Goal: Transaction & Acquisition: Purchase product/service

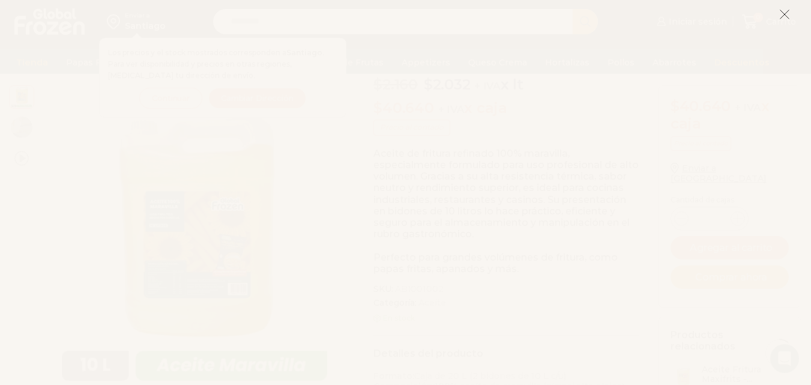
scroll to position [130, 0]
click at [787, 15] on icon at bounding box center [785, 14] width 11 height 11
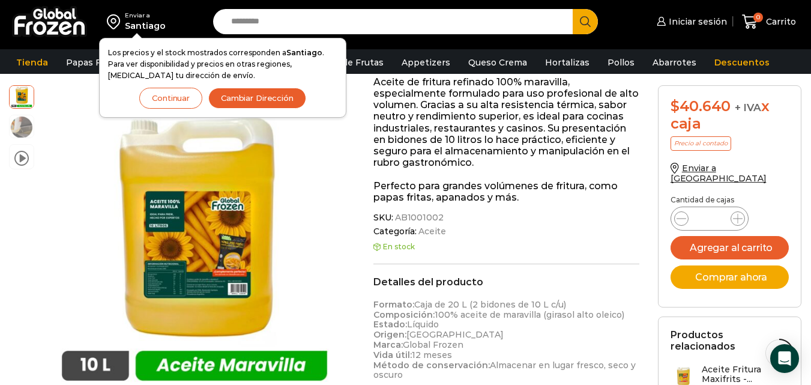
scroll to position [210, 0]
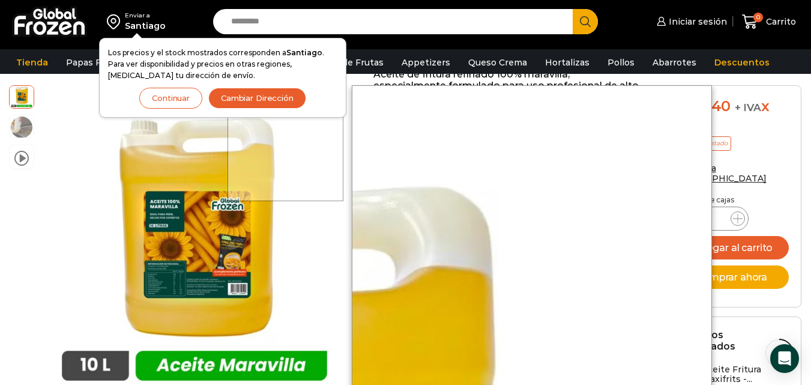
click at [286, 129] on div at bounding box center [286, 143] width 116 height 116
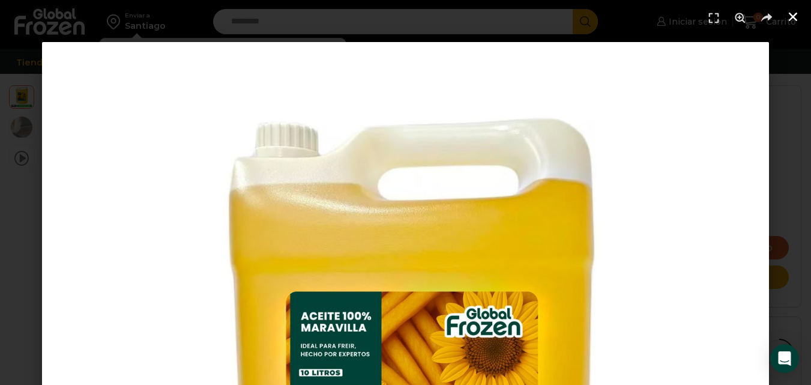
click at [792, 13] on icon "Cerrar (Esc)" at bounding box center [793, 17] width 12 height 12
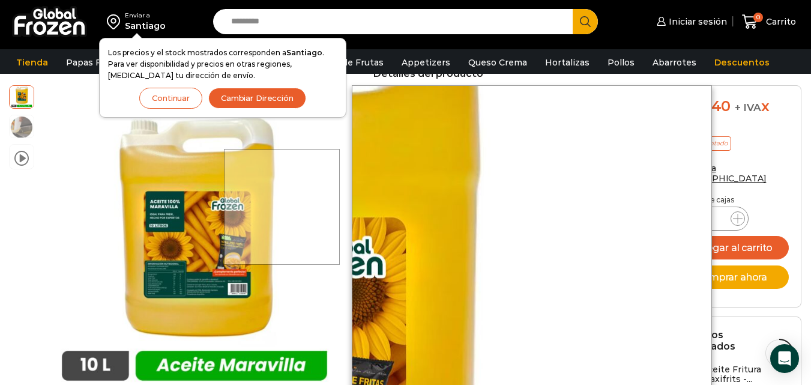
scroll to position [423, 0]
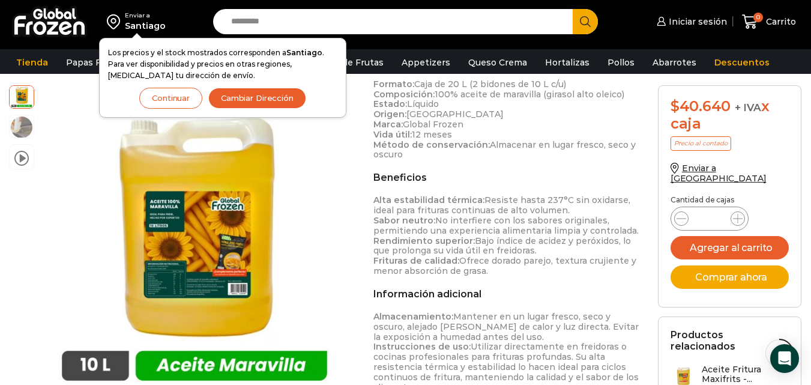
click at [169, 95] on button "Continuar" at bounding box center [170, 98] width 63 height 21
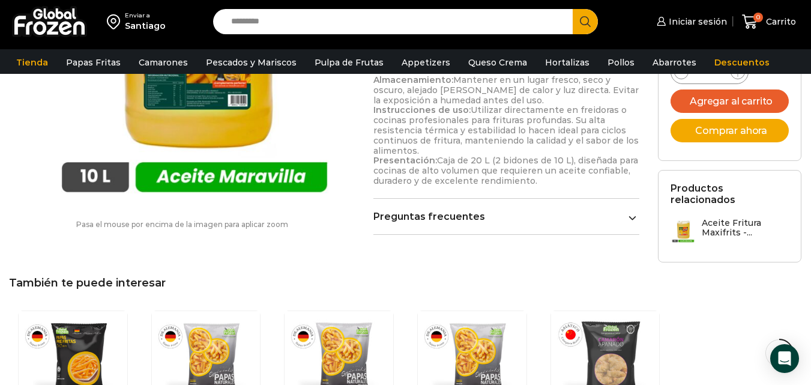
scroll to position [652, 0]
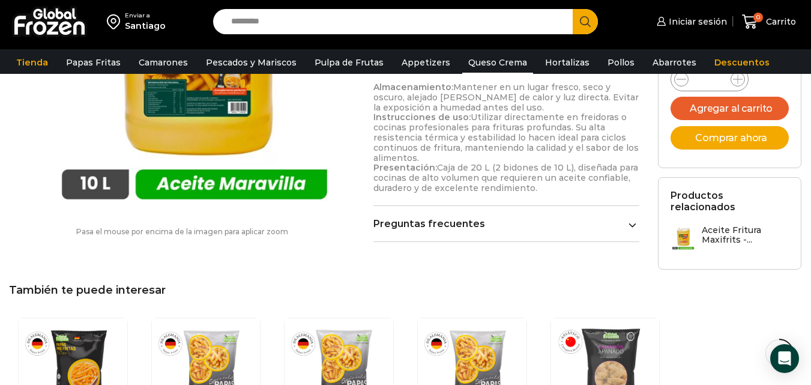
click at [480, 59] on link "Queso Crema" at bounding box center [497, 62] width 71 height 23
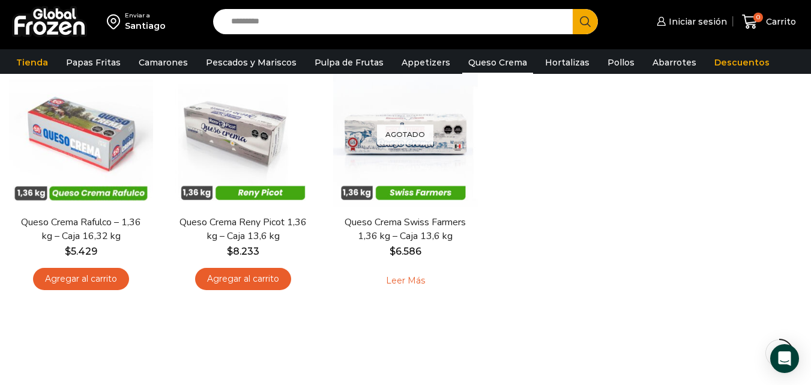
scroll to position [116, 0]
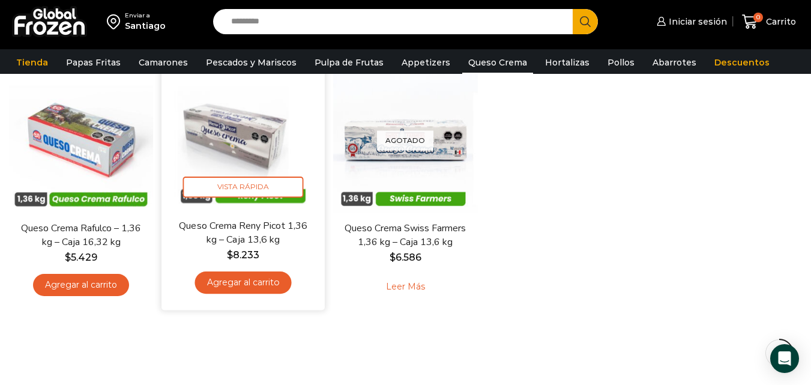
click at [238, 210] on div "En stock Vista Rápida Queso Crema Reny Picot 1,36 kg – Caja 13,6 kg $ 8.233 Agr…" at bounding box center [243, 182] width 145 height 237
click at [243, 198] on img at bounding box center [243, 136] width 145 height 145
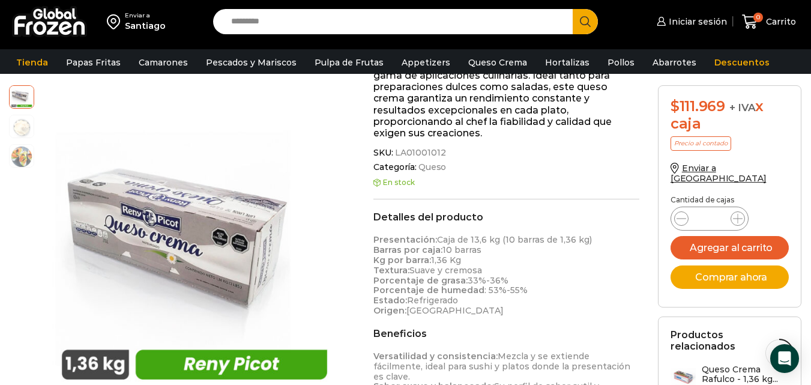
scroll to position [290, 0]
click at [431, 284] on strong "Porcentaje de humedad" at bounding box center [429, 289] width 111 height 11
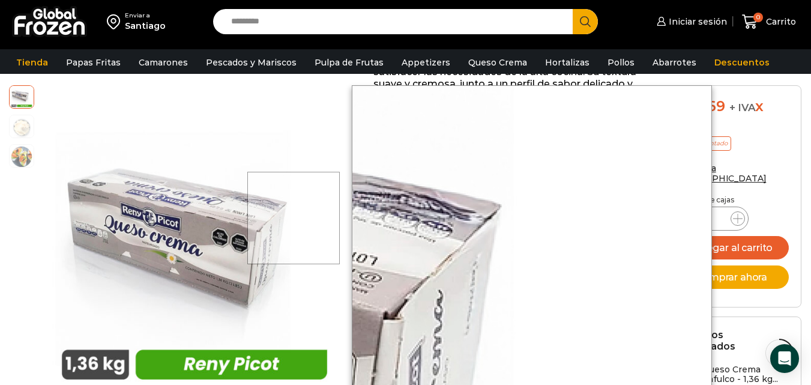
scroll to position [243, 0]
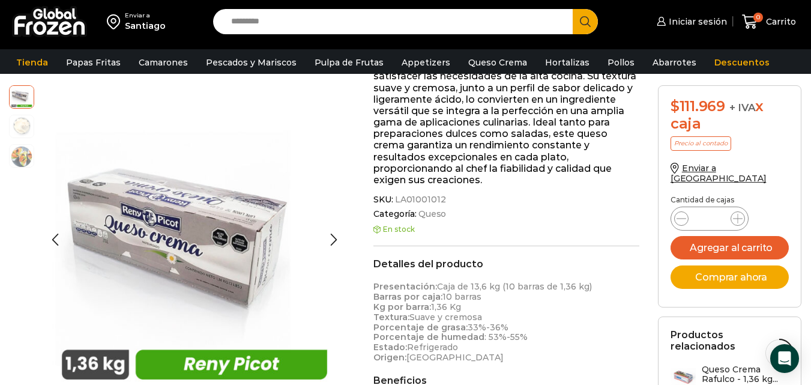
click at [13, 130] on img at bounding box center [22, 126] width 24 height 24
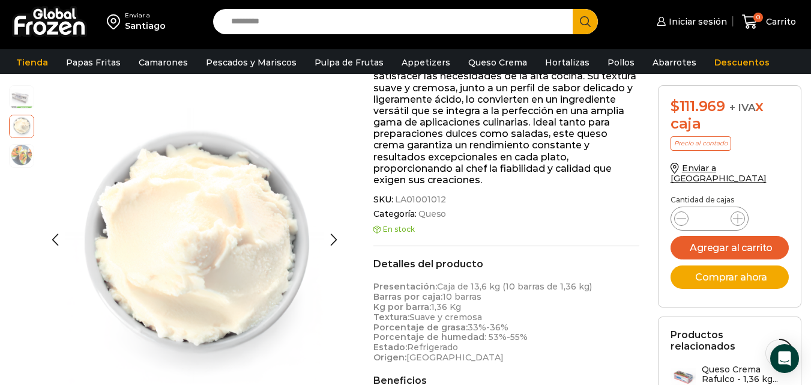
click at [15, 144] on li at bounding box center [21, 155] width 25 height 23
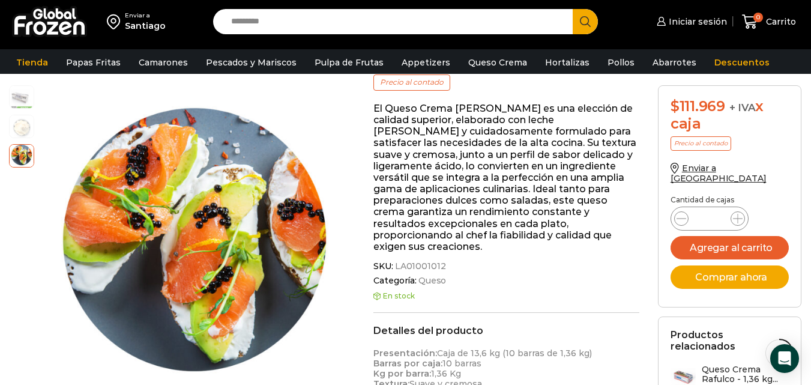
scroll to position [165, 0]
